Goal: Find specific fact: Find specific fact

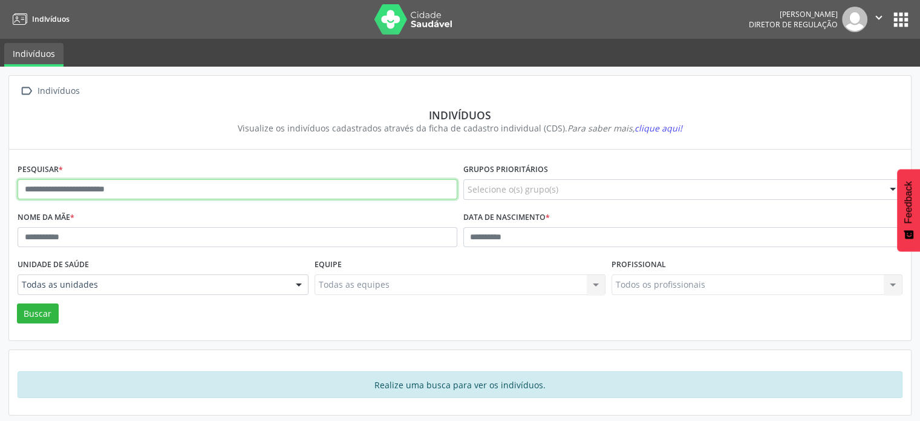
click at [69, 191] on input "text" at bounding box center [238, 189] width 440 height 21
click at [17, 303] on button "Buscar" at bounding box center [38, 313] width 42 height 21
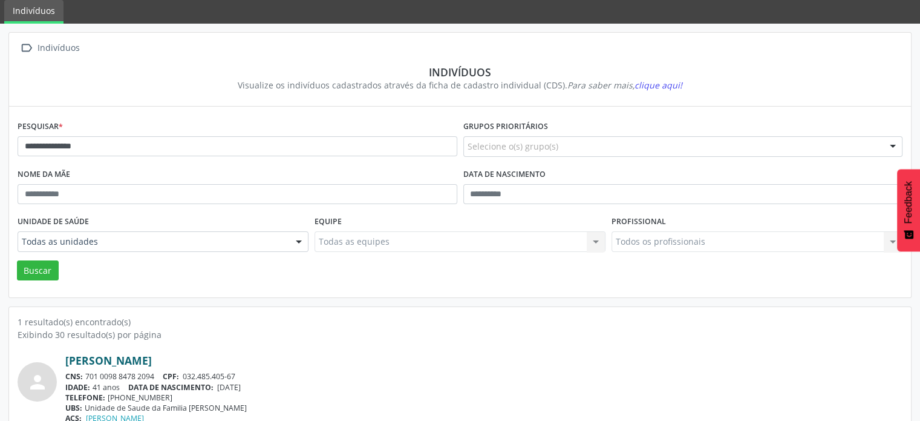
scroll to position [72, 0]
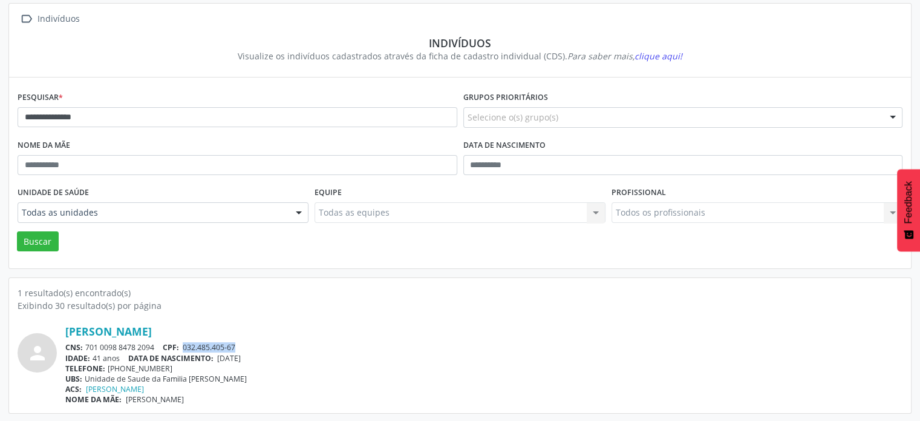
drag, startPoint x: 184, startPoint y: 348, endPoint x: 241, endPoint y: 347, distance: 56.9
click at [241, 347] on div "CNS: 701 0098 8478 2094 CPF: 032.485.405-67" at bounding box center [484, 347] width 838 height 10
copy span "032.485.405-67"
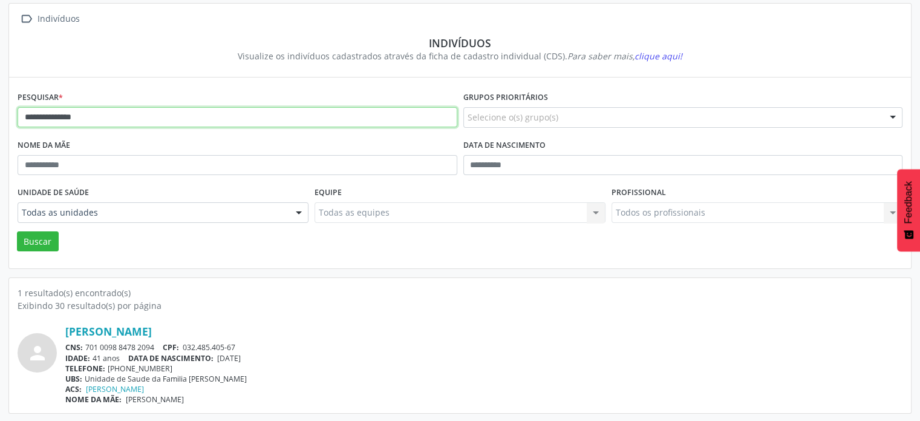
click at [48, 118] on input "**********" at bounding box center [238, 117] width 440 height 21
paste input "text"
type input "**********"
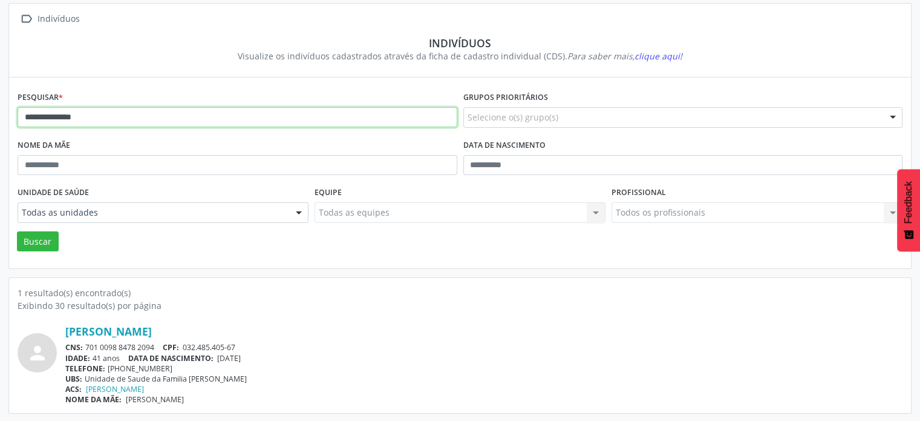
click at [17, 231] on button "Buscar" at bounding box center [38, 241] width 42 height 21
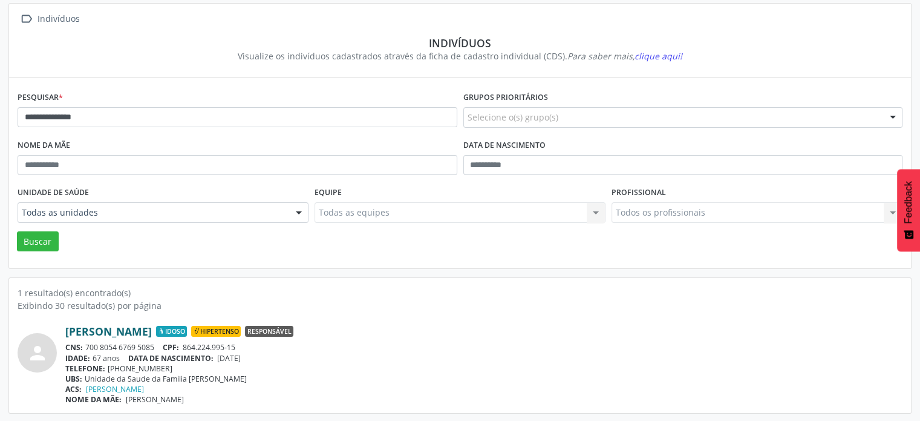
click at [123, 330] on link "[PERSON_NAME]" at bounding box center [108, 330] width 87 height 13
